Goal: Task Accomplishment & Management: Use online tool/utility

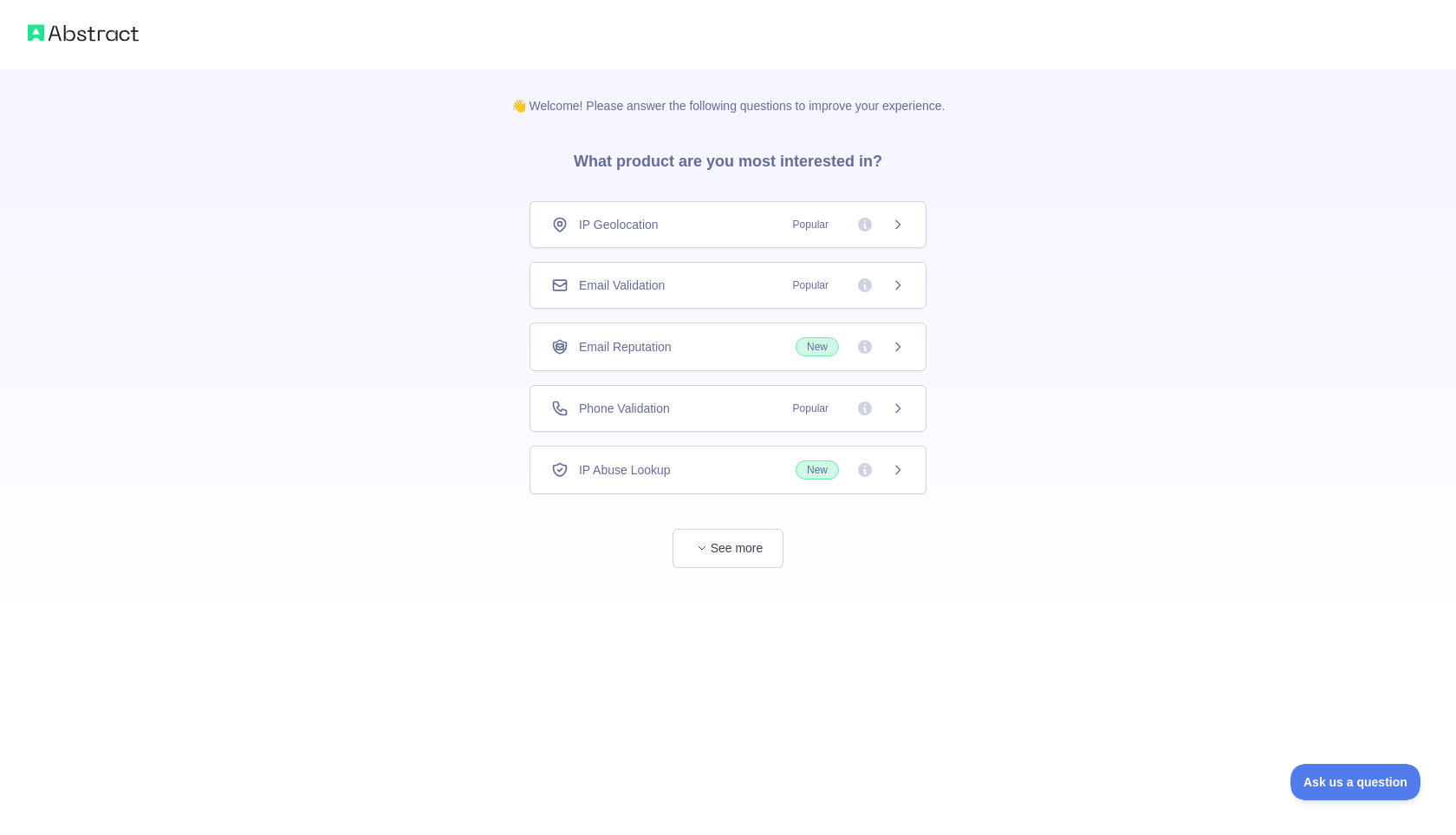
click at [774, 285] on div "Email Validation Popular" at bounding box center [728, 285] width 354 height 18
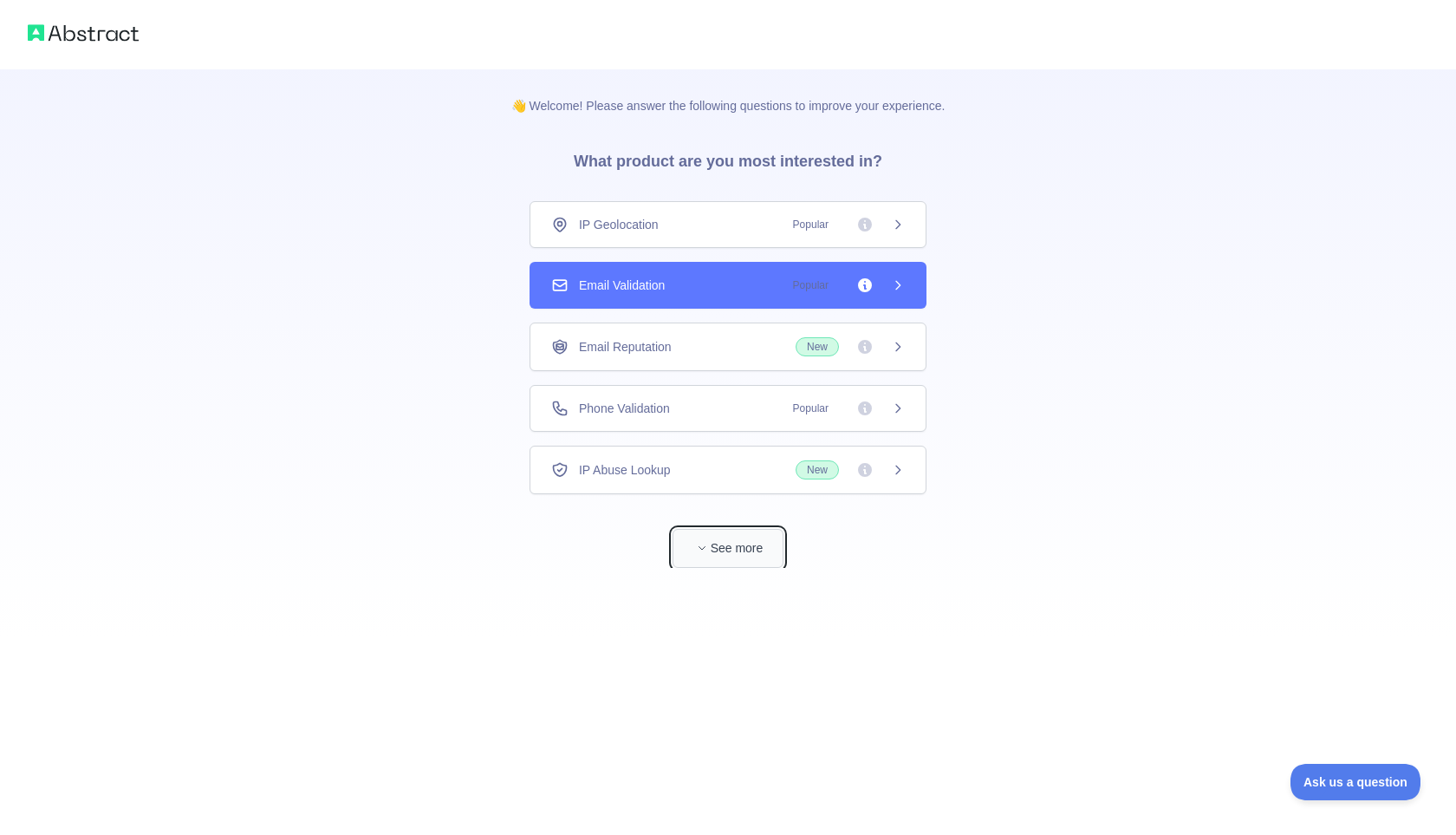
click at [747, 560] on button "See more" at bounding box center [728, 549] width 111 height 39
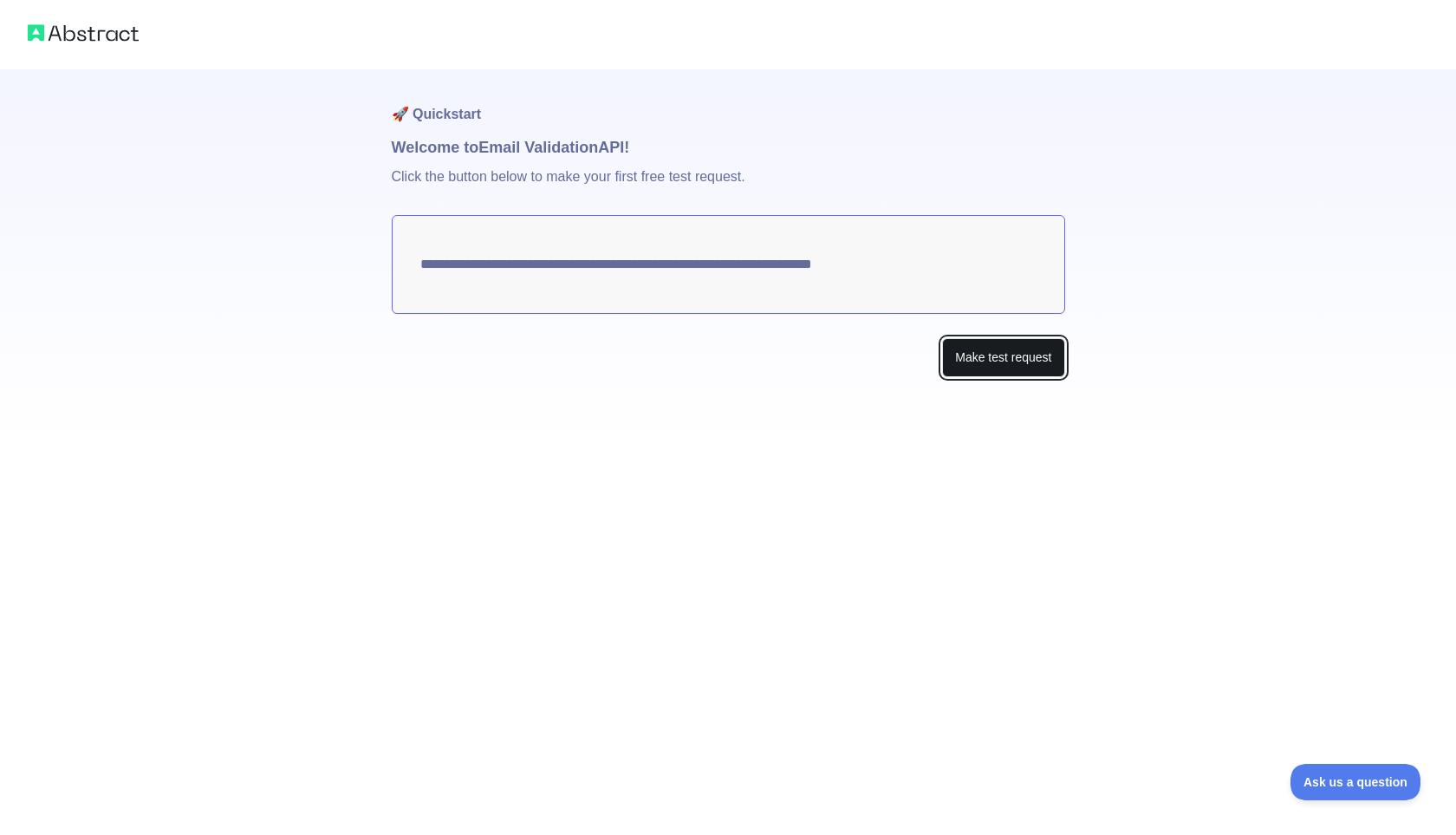
click at [964, 360] on button "Make test request" at bounding box center [1003, 357] width 122 height 39
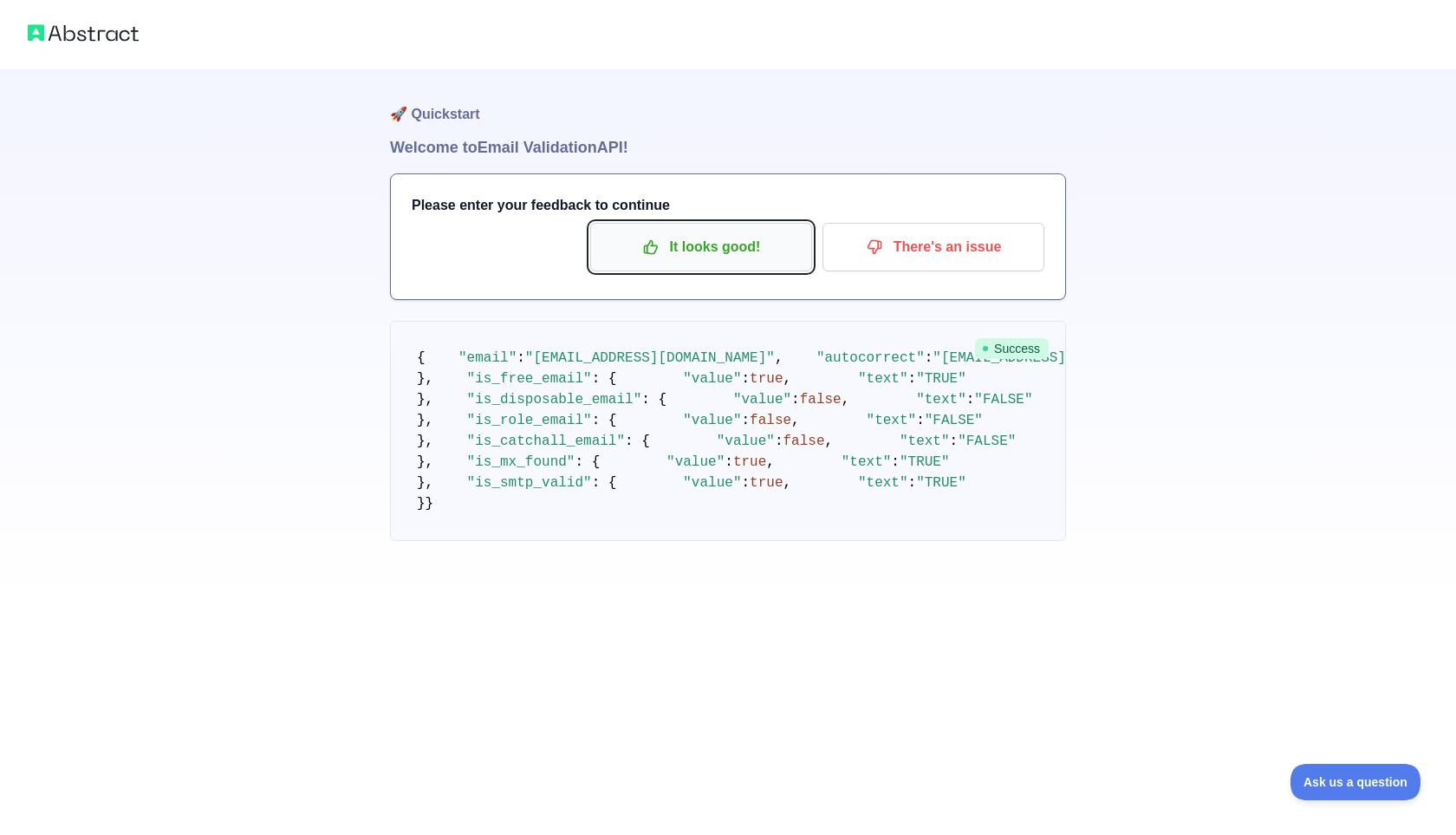
click at [705, 256] on p "It looks good!" at bounding box center [701, 247] width 196 height 30
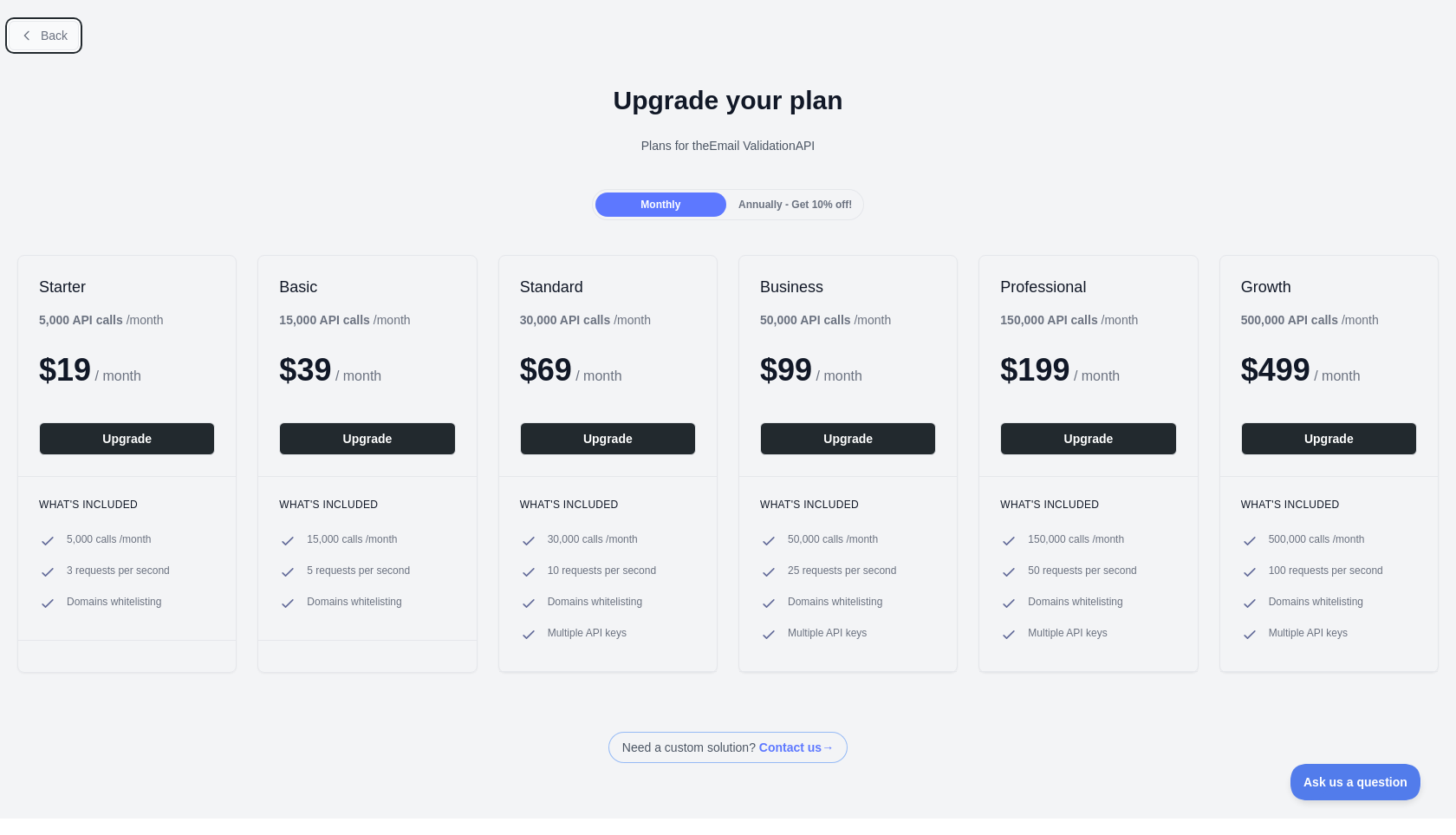
click at [37, 39] on button "Back" at bounding box center [43, 35] width 70 height 30
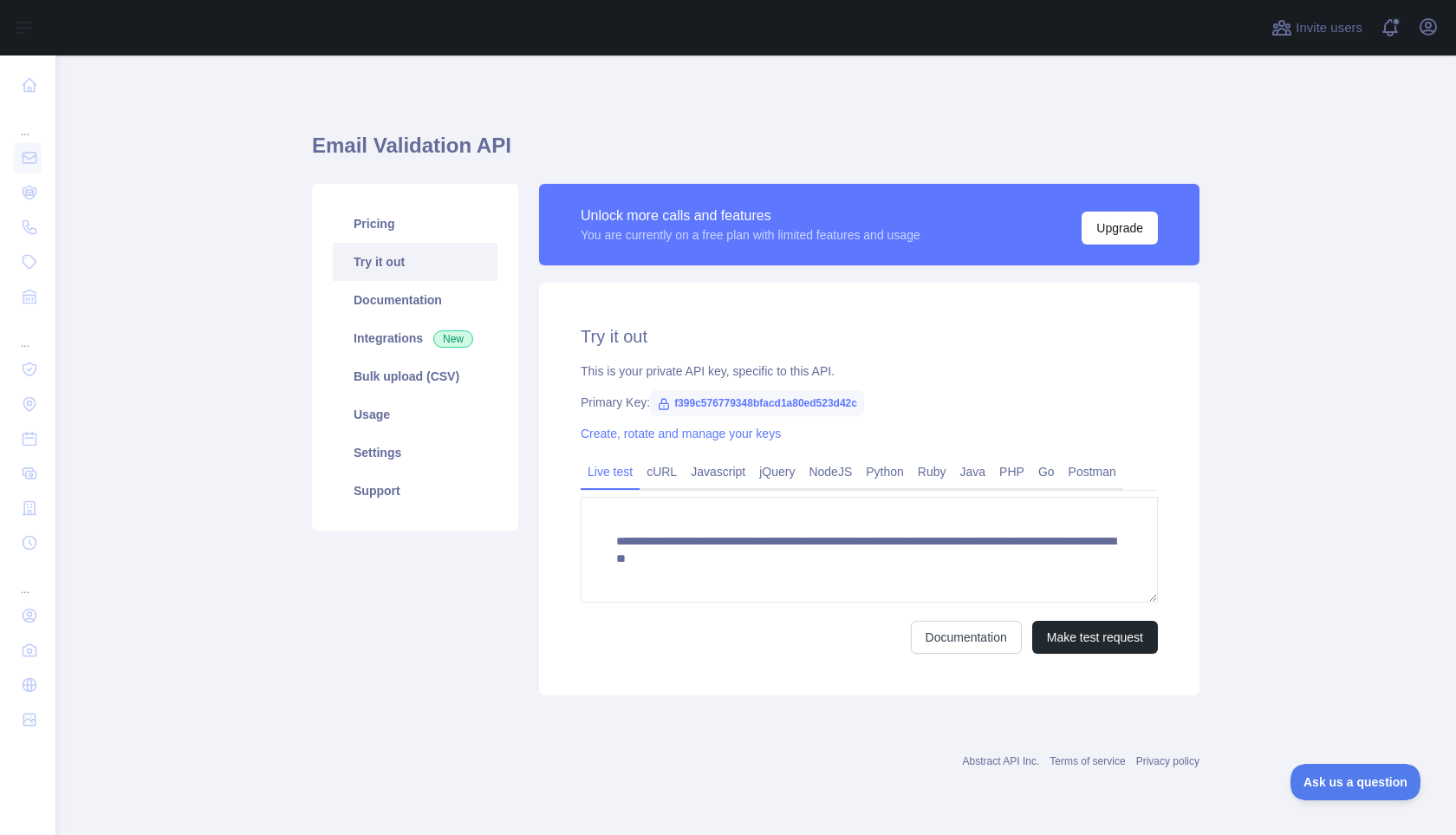
click at [666, 401] on icon at bounding box center [664, 404] width 14 height 14
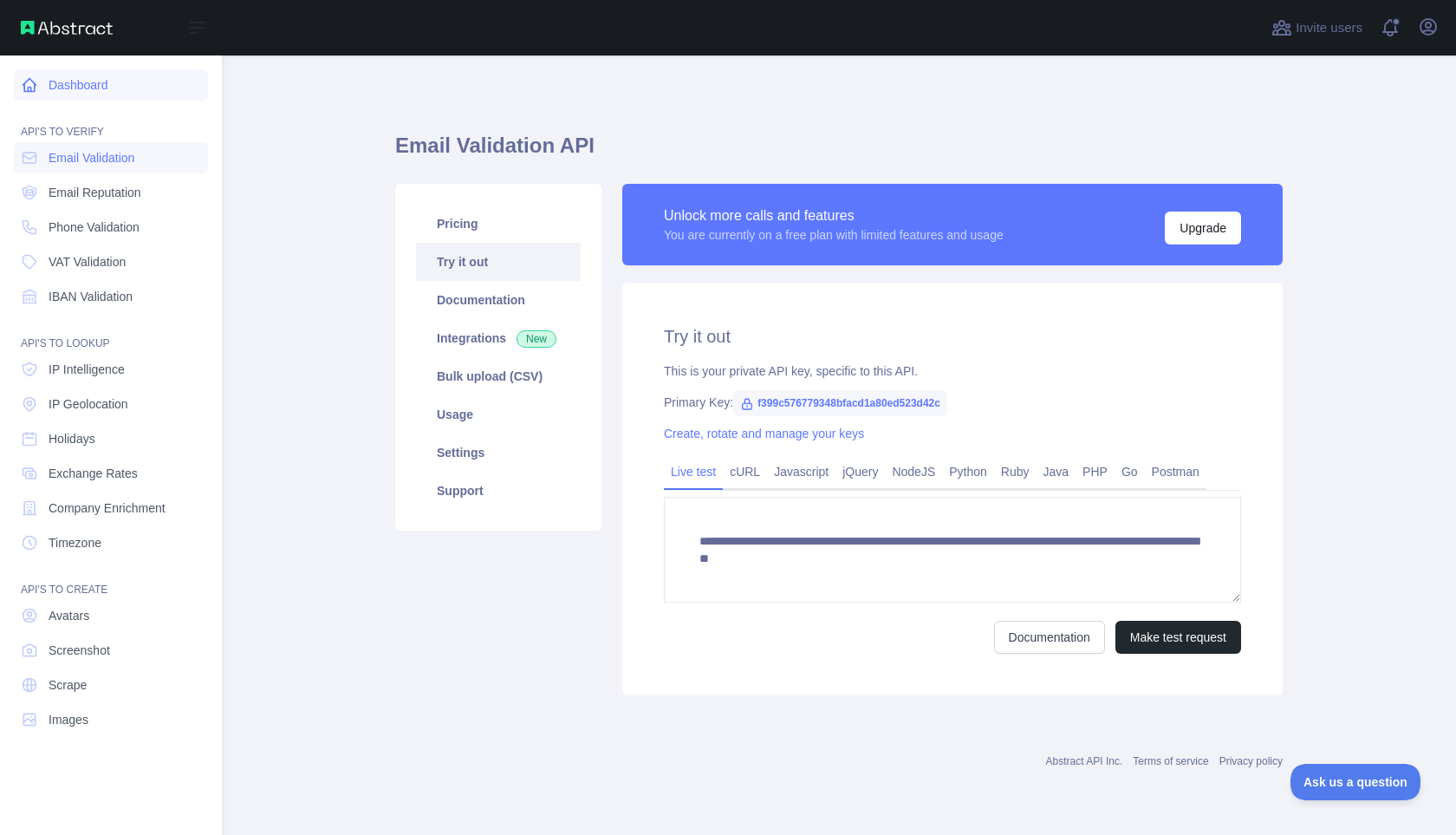
click at [93, 82] on link "Dashboard" at bounding box center [111, 84] width 194 height 31
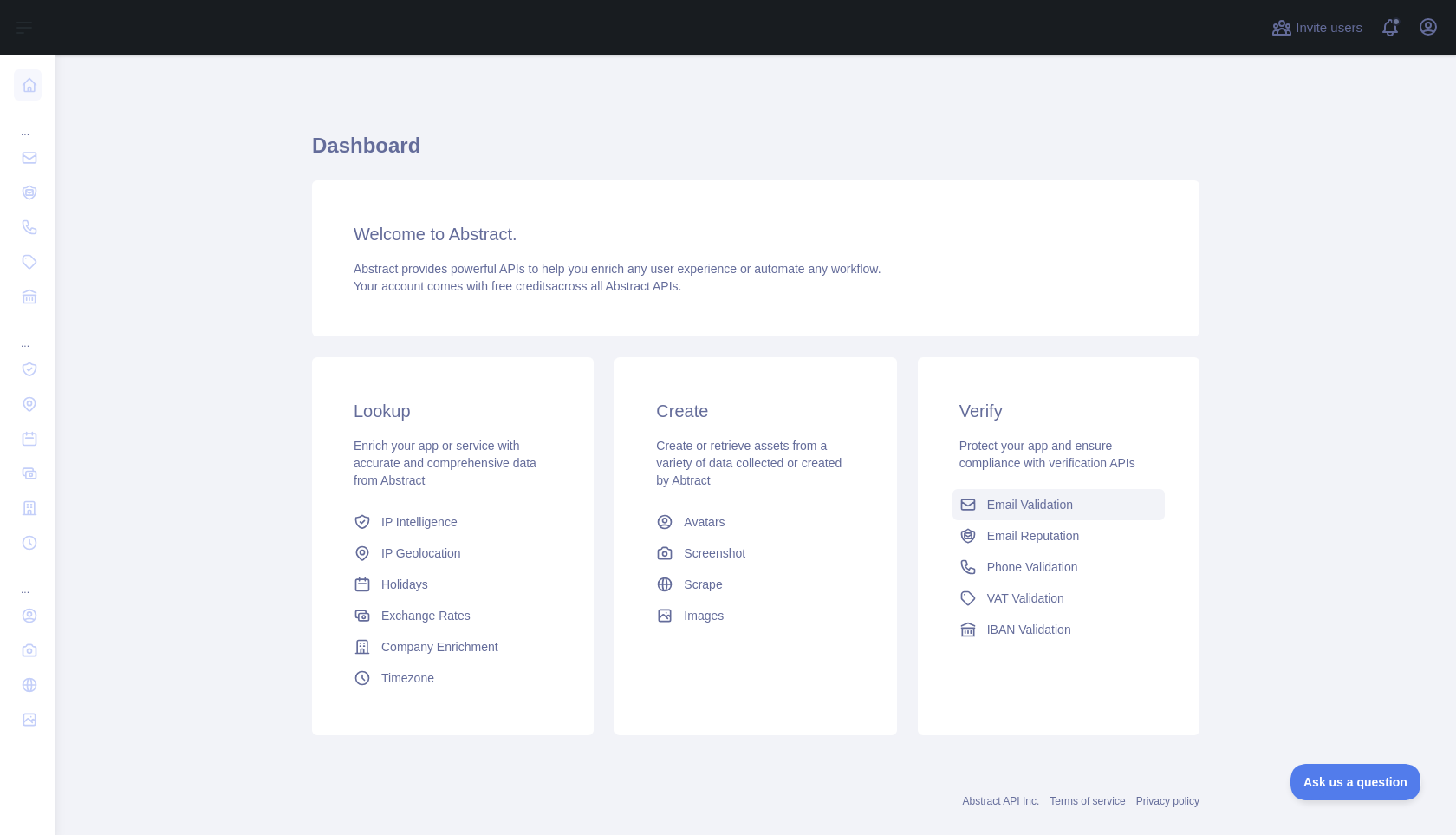
click at [1050, 505] on span "Email Validation" at bounding box center [1031, 505] width 86 height 18
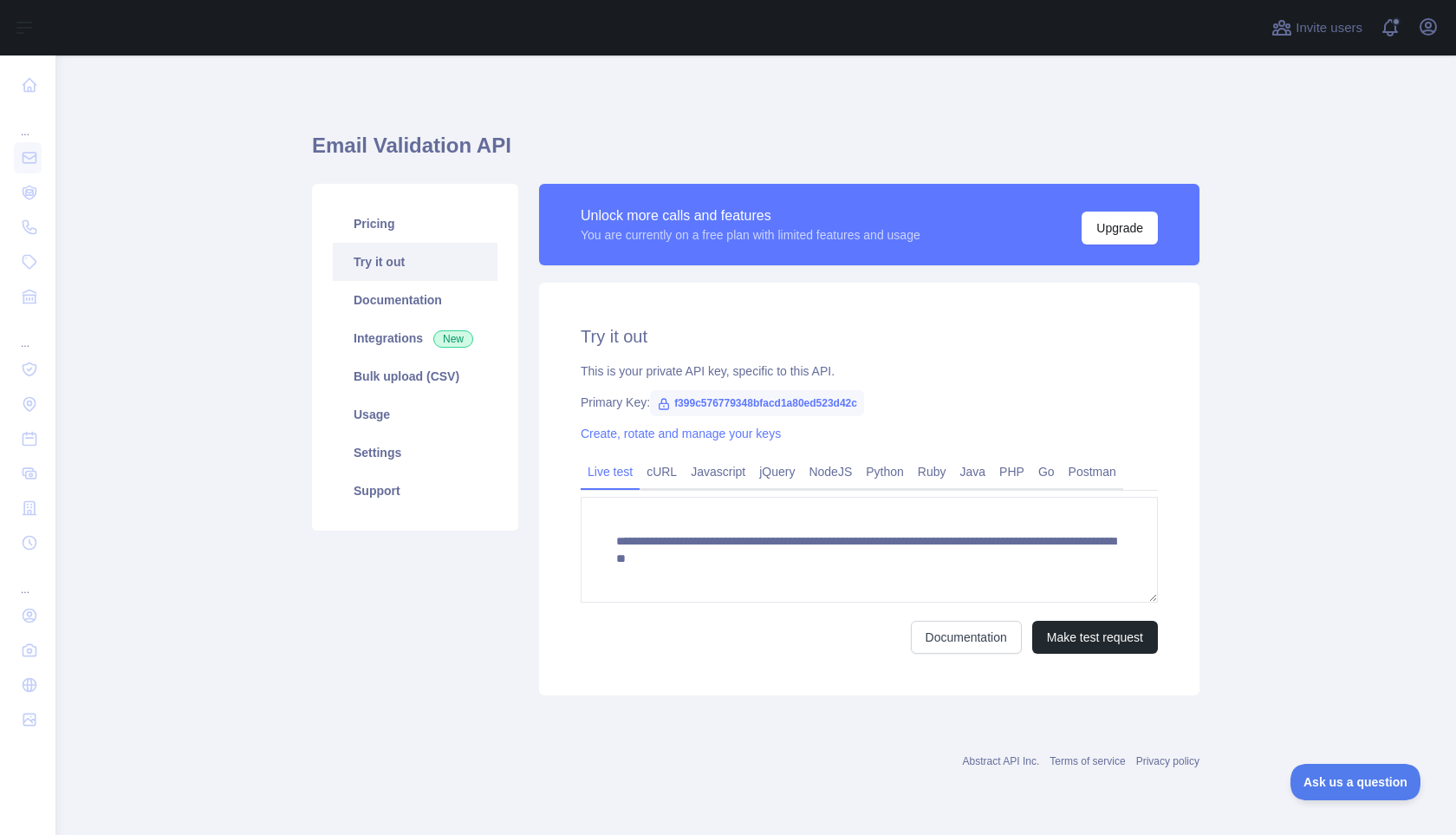
click at [624, 398] on div "Primary Key: f399c576779348bfacd1a80ed523d42c" at bounding box center [869, 402] width 577 height 18
click at [666, 397] on icon at bounding box center [664, 404] width 14 height 14
drag, startPoint x: 673, startPoint y: 399, endPoint x: 887, endPoint y: 397, distance: 214.0
click at [865, 397] on span "f399c576779348bfacd1a80ed523d42c" at bounding box center [757, 403] width 215 height 26
copy span "f399c576779348bfacd1a80ed523d42c"
